Goal: Task Accomplishment & Management: Manage account settings

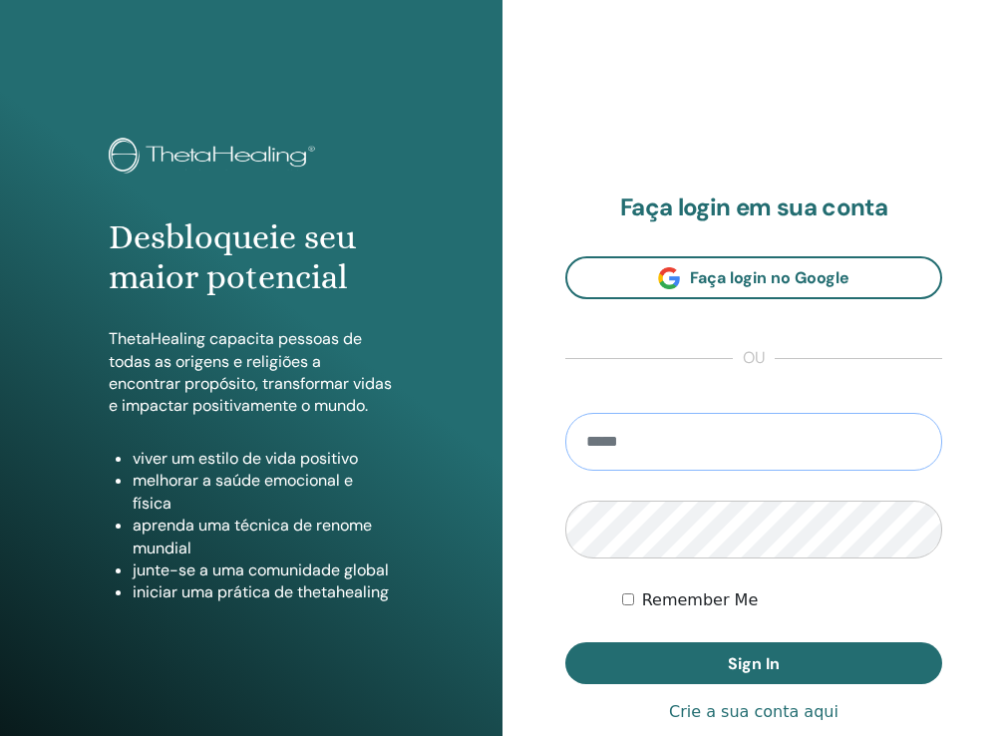
type input "**********"
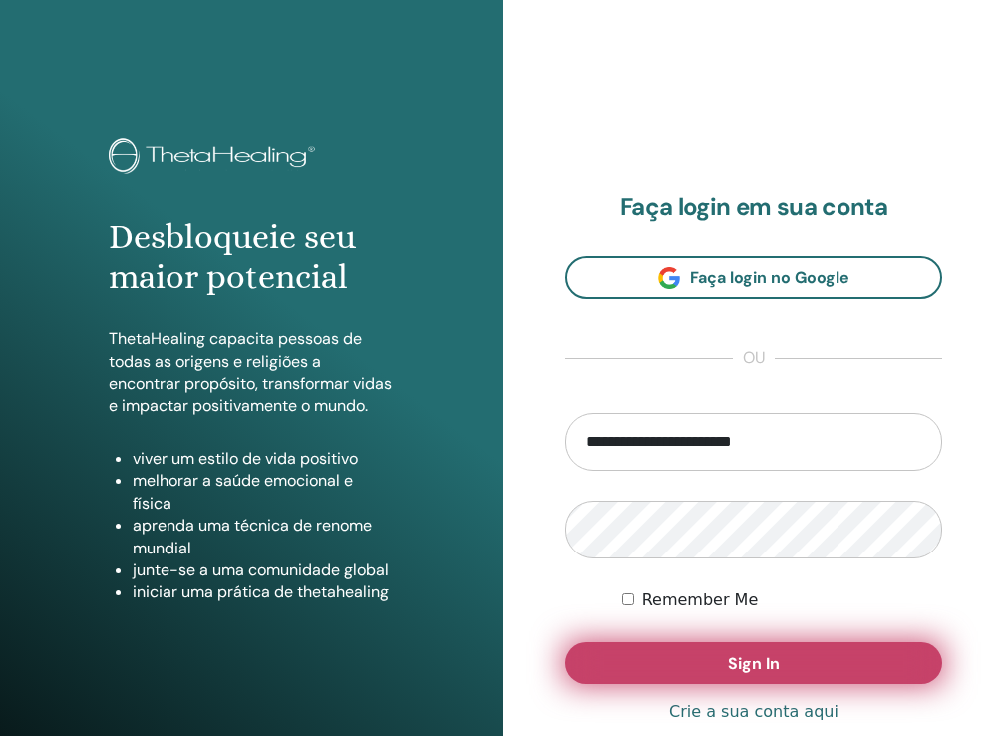
click at [686, 653] on button "Sign In" at bounding box center [753, 663] width 377 height 42
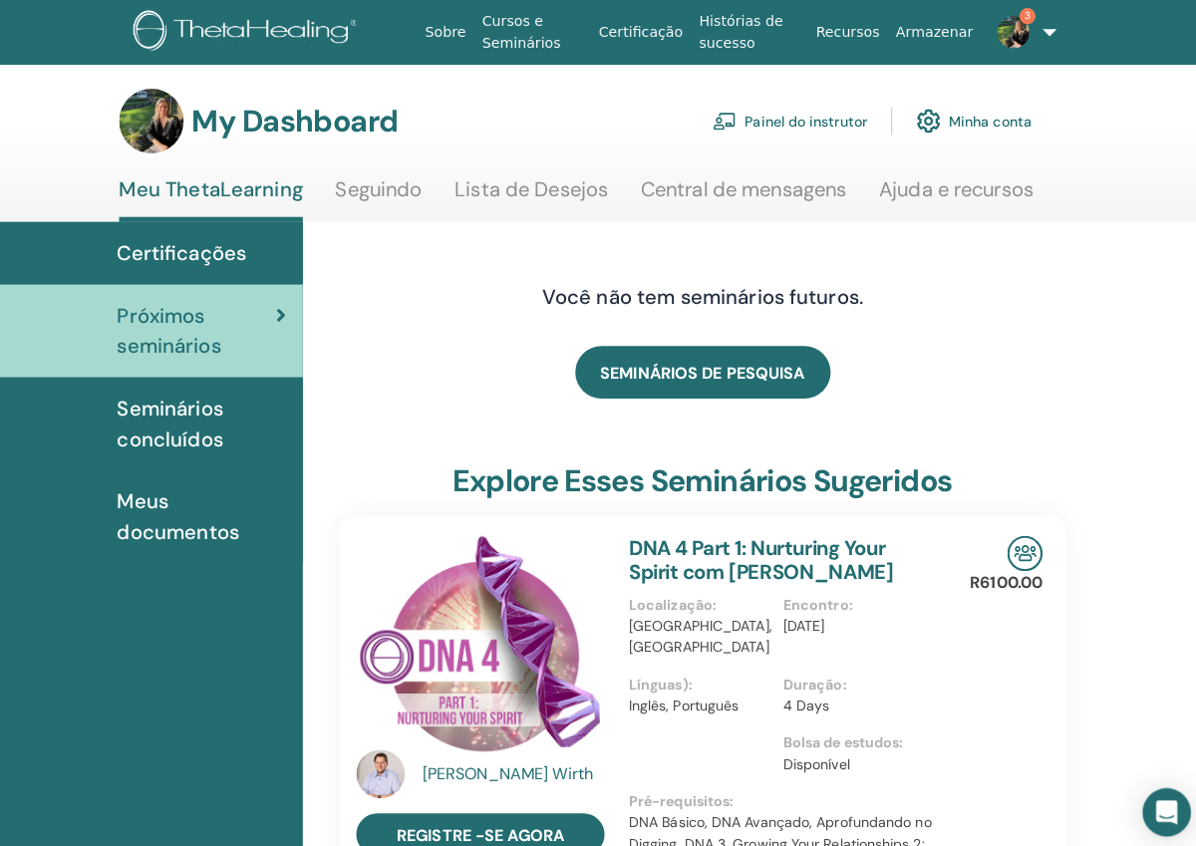
click at [934, 119] on link "Minha conta" at bounding box center [962, 120] width 114 height 44
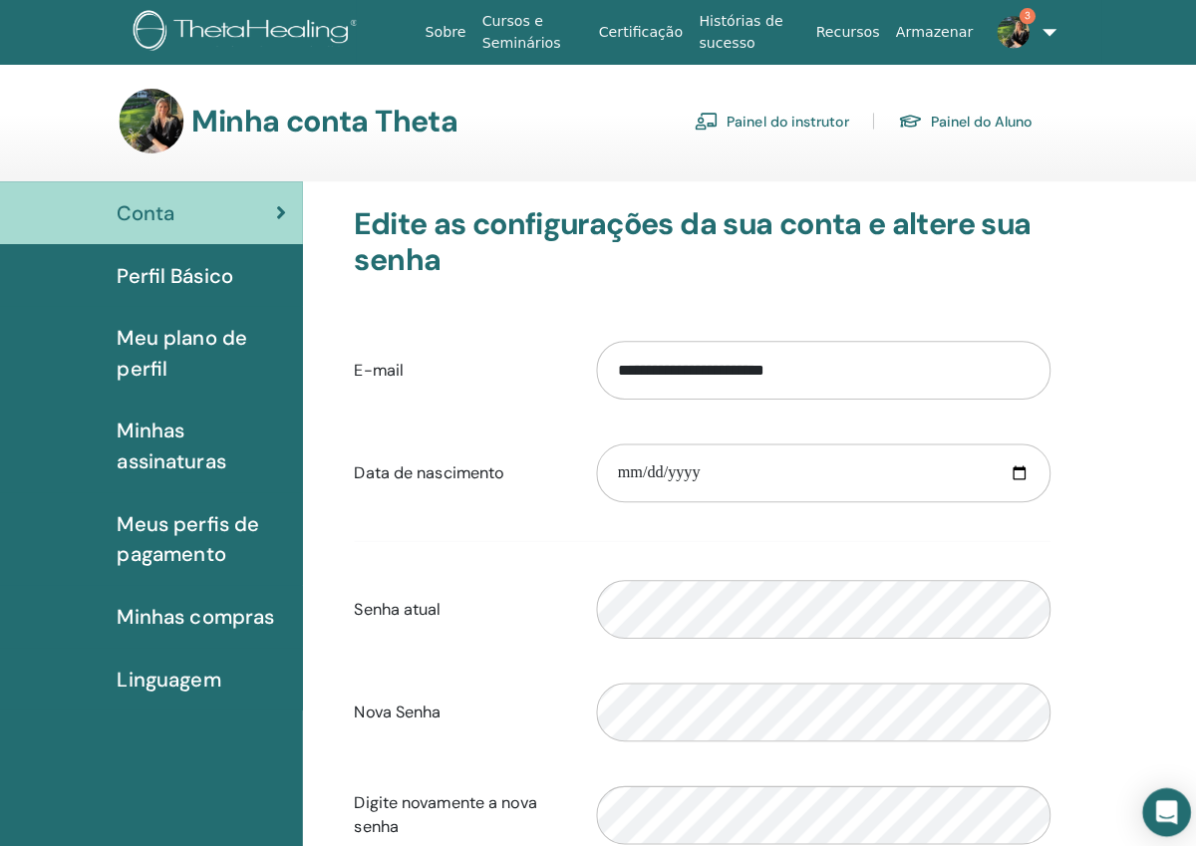
click at [1010, 18] on span "3" at bounding box center [1015, 16] width 16 height 16
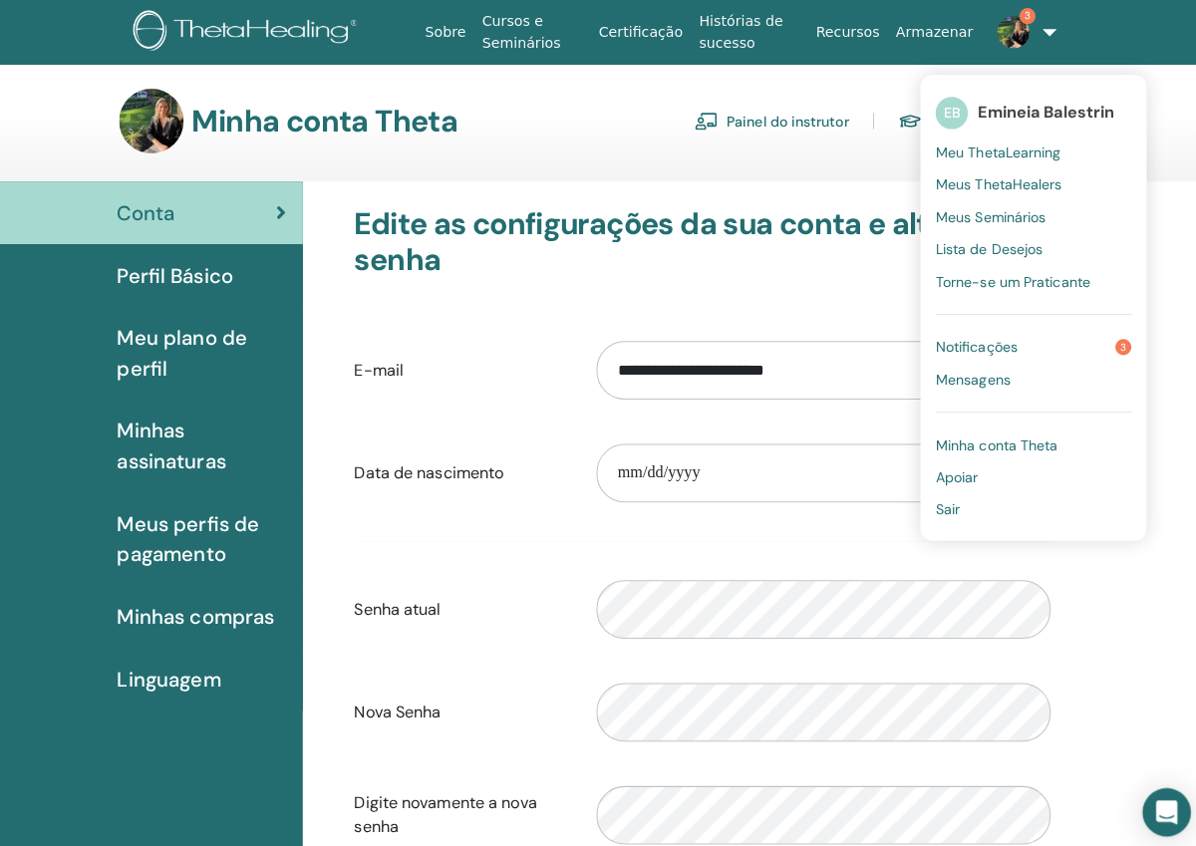
click at [955, 336] on span "Notificações" at bounding box center [964, 343] width 81 height 18
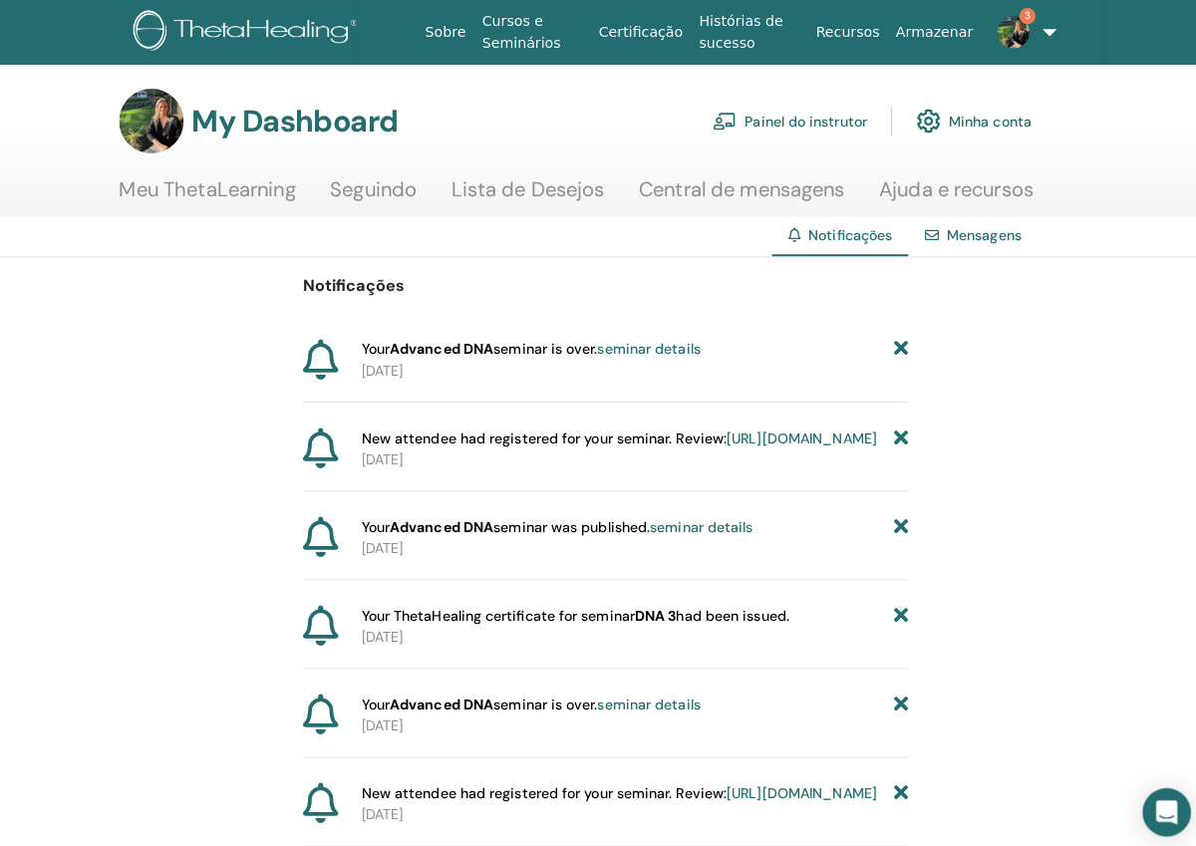
click at [635, 348] on link "seminar details" at bounding box center [641, 345] width 102 height 18
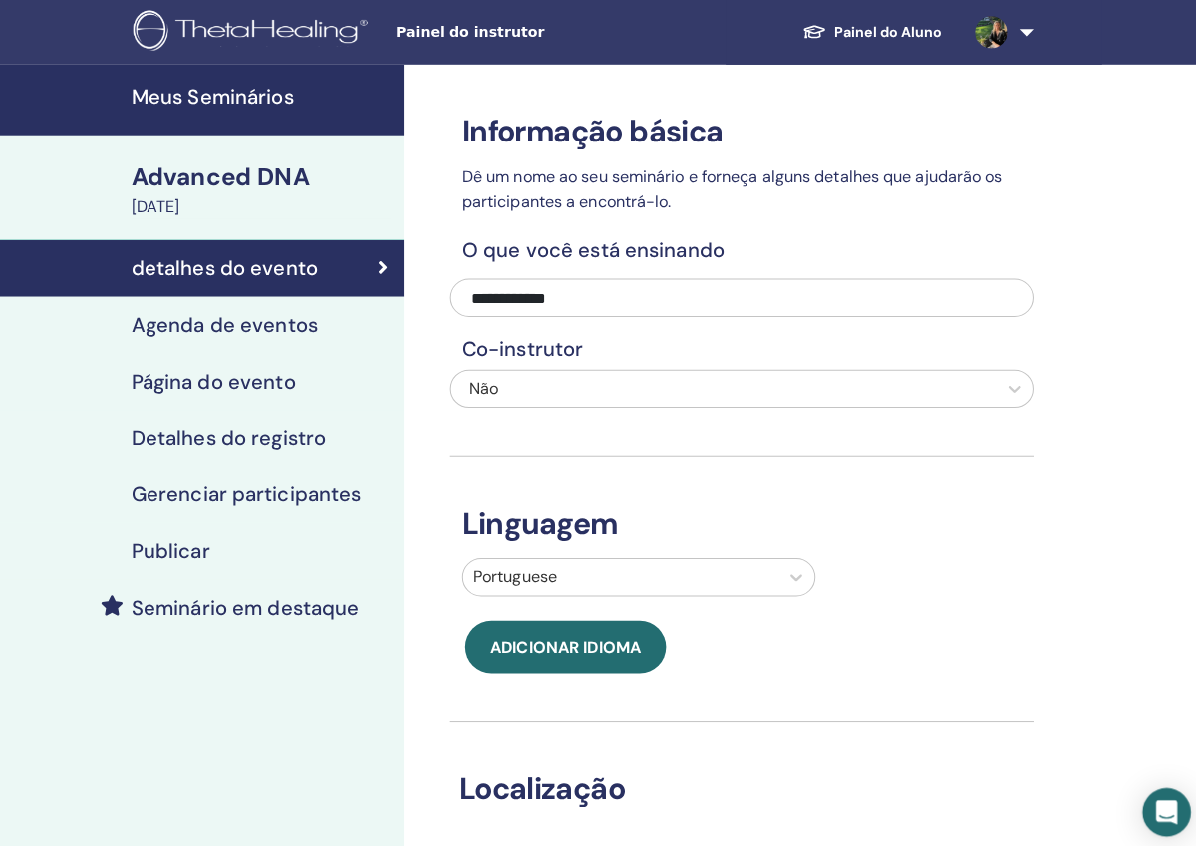
click at [179, 489] on h4 "Gerenciar participantes" at bounding box center [243, 488] width 227 height 24
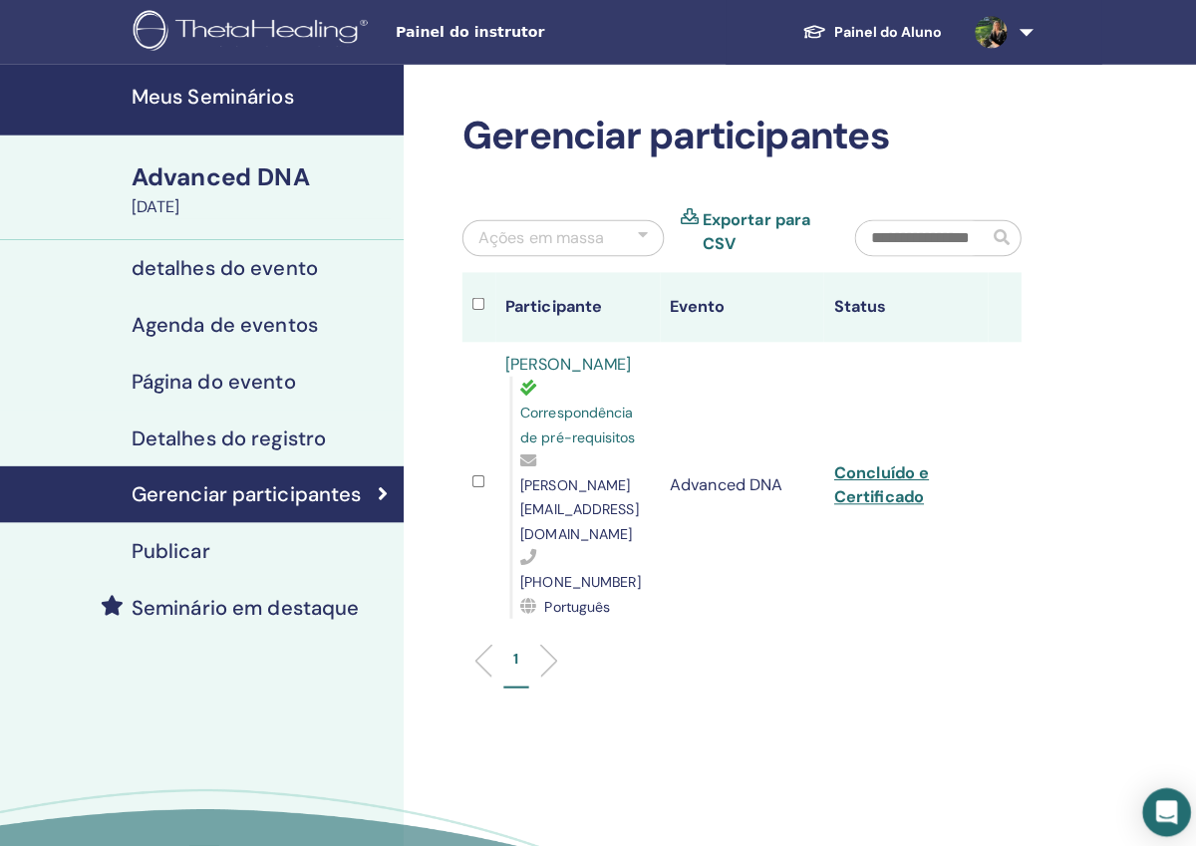
click at [866, 470] on link "Concluído e Certificado" at bounding box center [870, 478] width 94 height 45
